Goal: Information Seeking & Learning: Learn about a topic

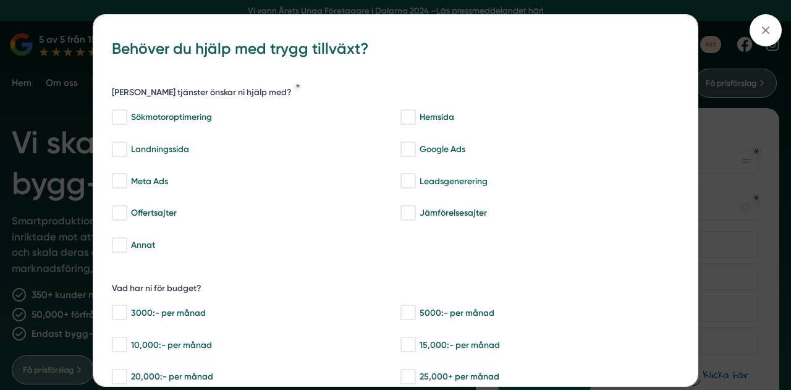
click at [734, 250] on div "bbc9b822-b2c6-488a-ab3e-9a2d59e49c7c Behöver du hjälp med trygg tillväxt? Vilka…" at bounding box center [395, 195] width 791 height 390
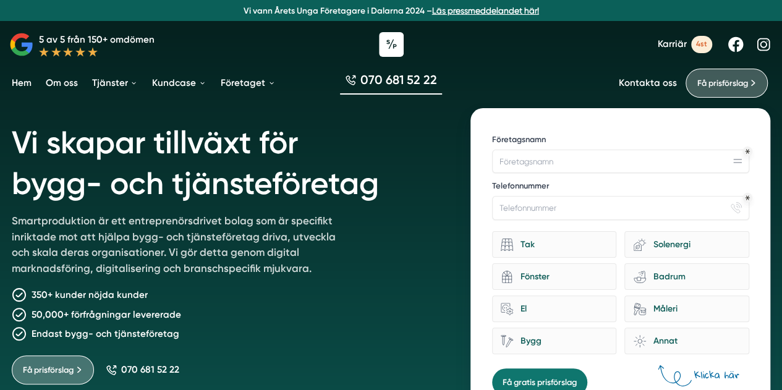
click at [643, 96] on div "Kontakta oss Få prisförslag" at bounding box center [696, 83] width 154 height 29
click at [638, 81] on link "Kontakta oss" at bounding box center [647, 83] width 57 height 12
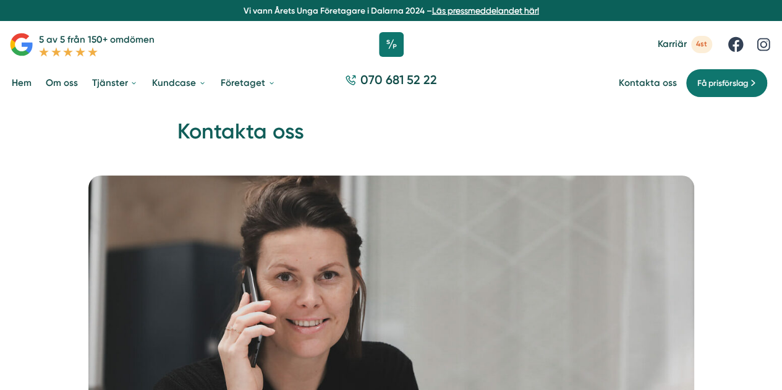
click at [20, 88] on link "Hem" at bounding box center [21, 83] width 25 height 31
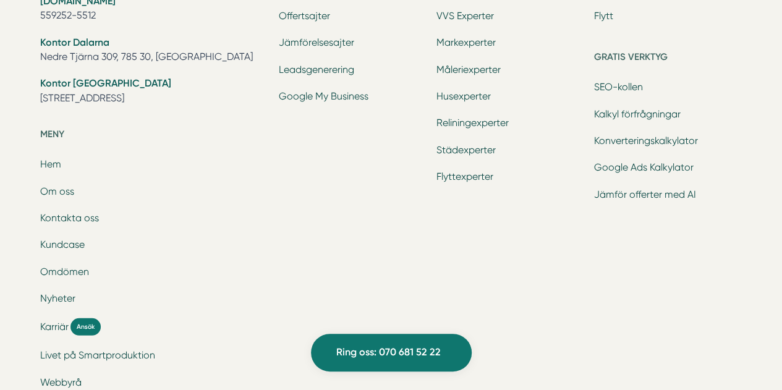
scroll to position [3861, 0]
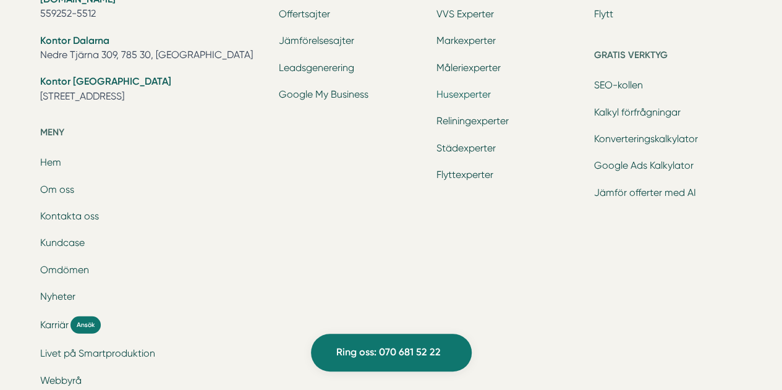
click at [460, 100] on link "Husexperter" at bounding box center [463, 94] width 54 height 12
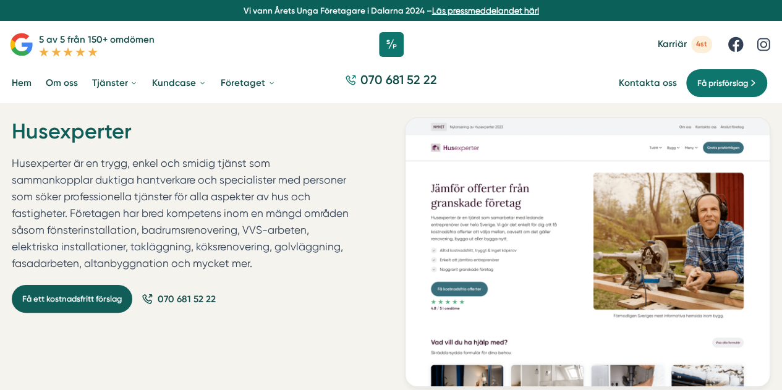
click at [68, 291] on link "Få ett kostnadsfritt förslag" at bounding box center [72, 299] width 121 height 28
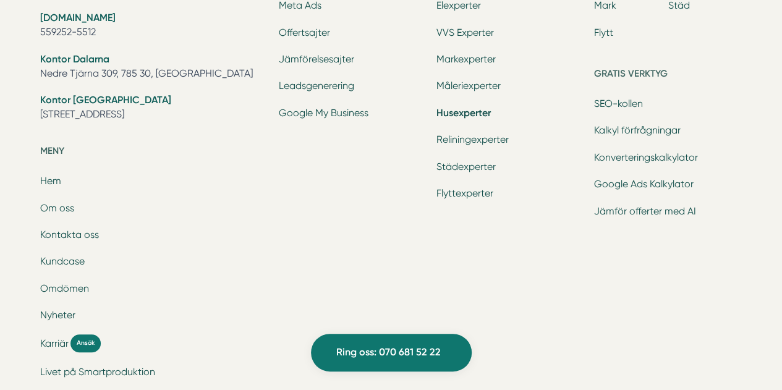
scroll to position [3016, 0]
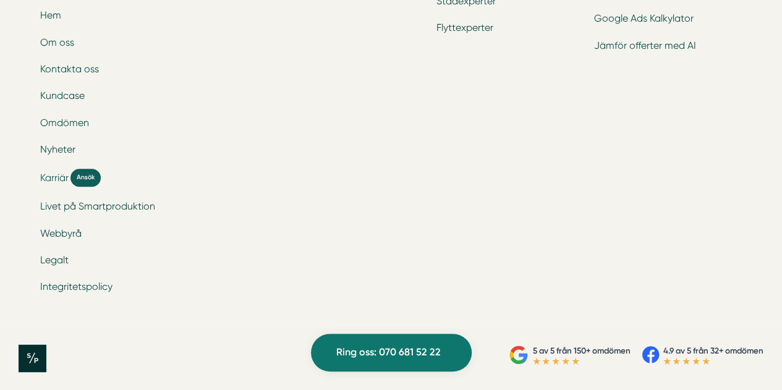
click at [94, 178] on span "Ansök" at bounding box center [85, 178] width 30 height 18
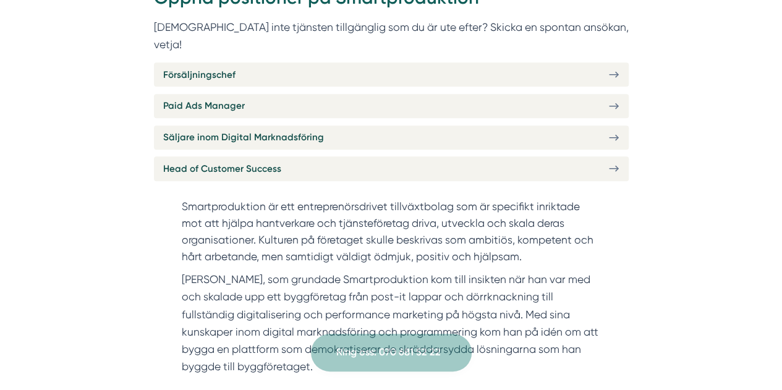
scroll to position [507, 0]
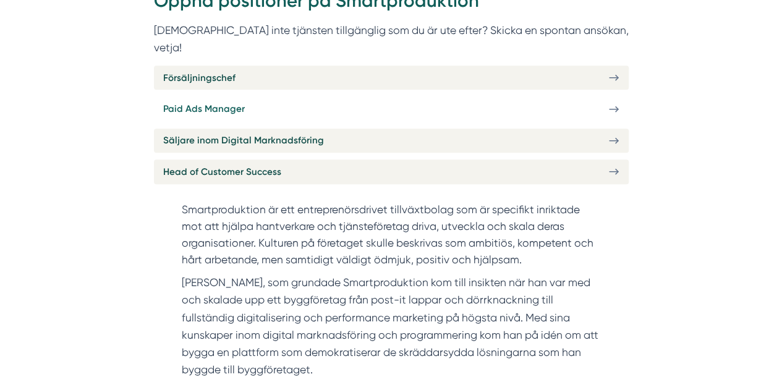
click at [280, 97] on link "Paid Ads Manager" at bounding box center [391, 109] width 475 height 24
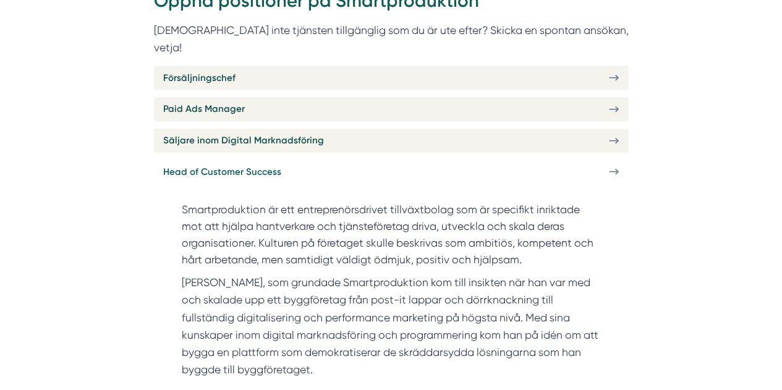
click at [232, 164] on span "Head of Customer Success" at bounding box center [222, 171] width 118 height 15
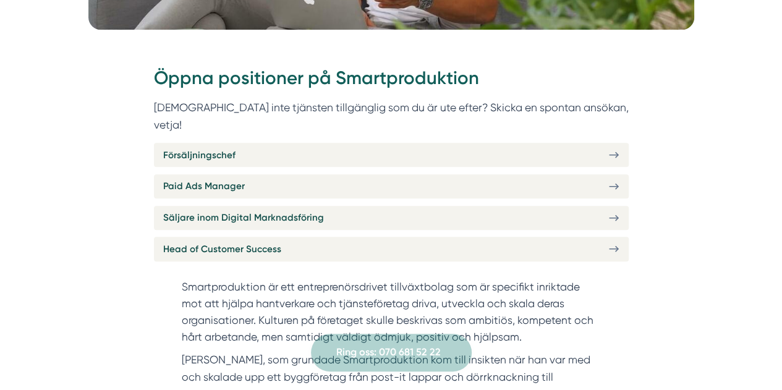
scroll to position [428, 0]
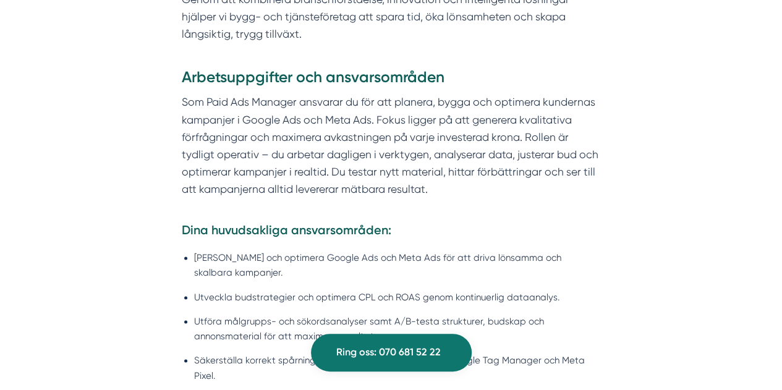
scroll to position [774, 0]
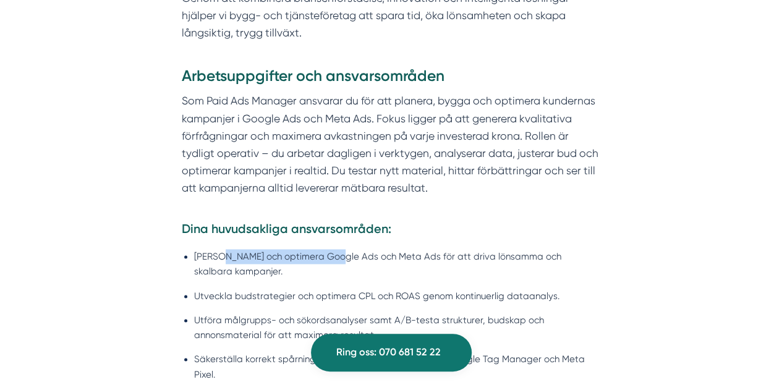
drag, startPoint x: 248, startPoint y: 258, endPoint x: 336, endPoint y: 260, distance: 87.2
click at [336, 260] on li "[PERSON_NAME] och optimera Google Ads och Meta Ads för att driva lönsamma och s…" at bounding box center [397, 264] width 406 height 30
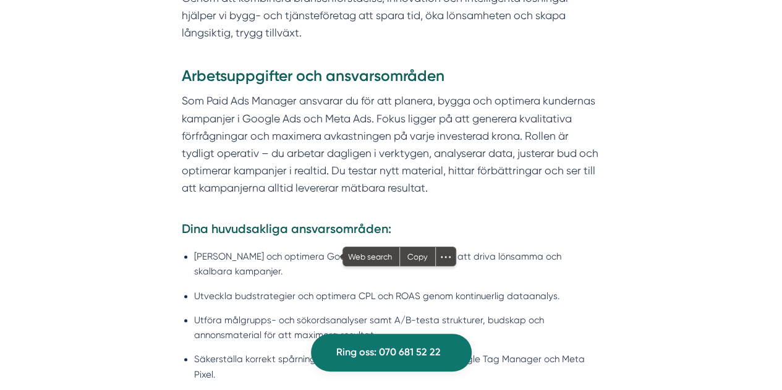
click at [455, 196] on p "Som Paid Ads Manager ansvarar du för att planera, bygga och optimera kundernas …" at bounding box center [391, 153] width 418 height 122
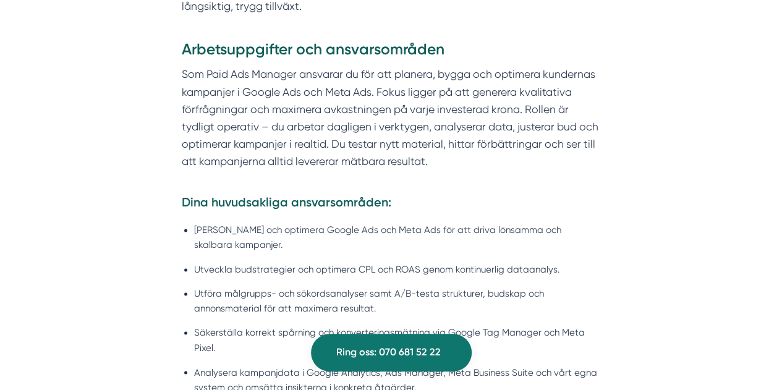
scroll to position [802, 0]
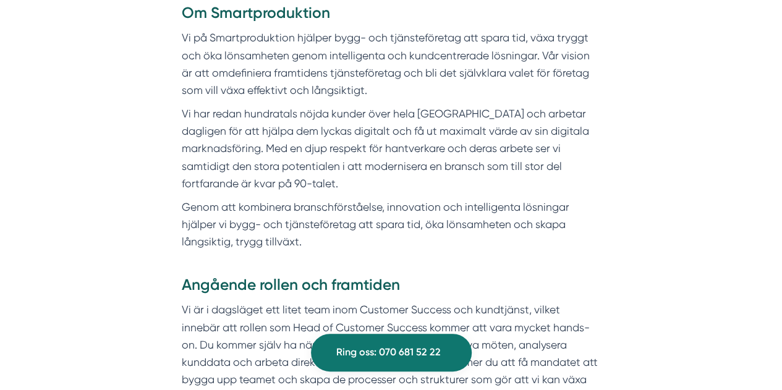
scroll to position [543, 0]
